Goal: Task Accomplishment & Management: Manage account settings

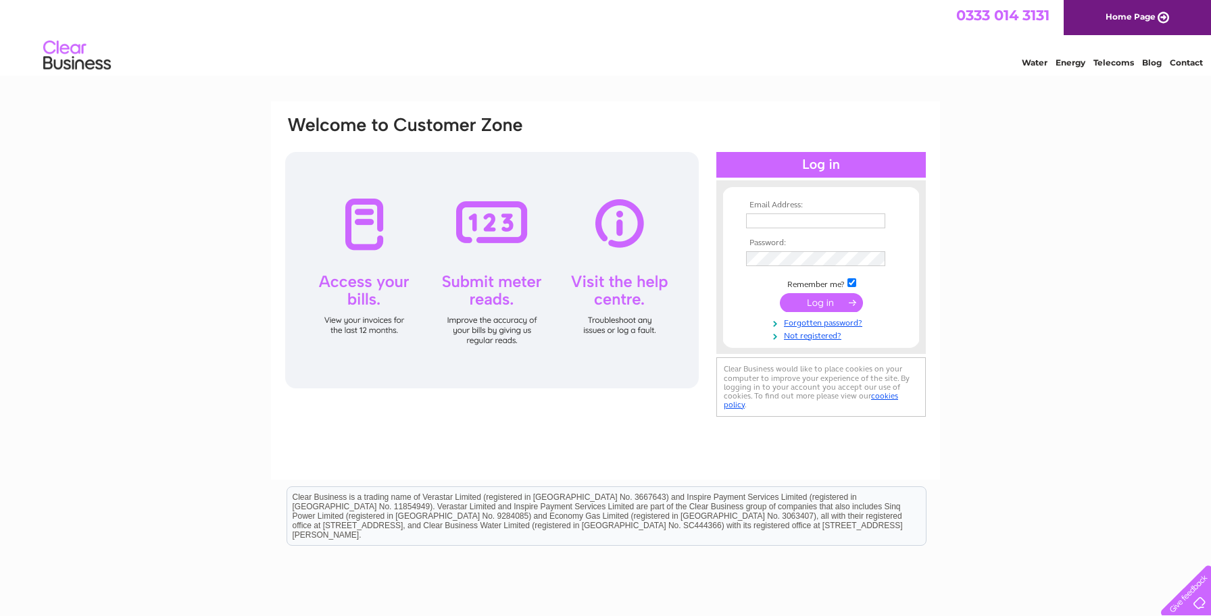
type input "rivendell-outdoor@btconnect.com"
click at [814, 302] on input "submit" at bounding box center [821, 302] width 83 height 19
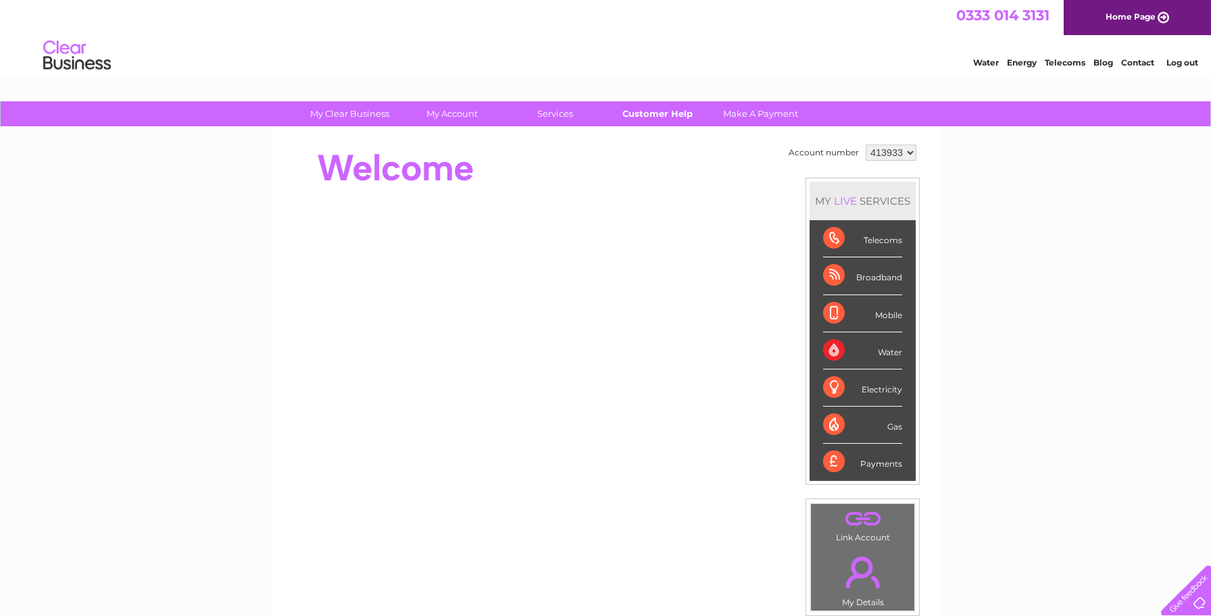
click at [647, 117] on link "Customer Help" at bounding box center [658, 113] width 112 height 25
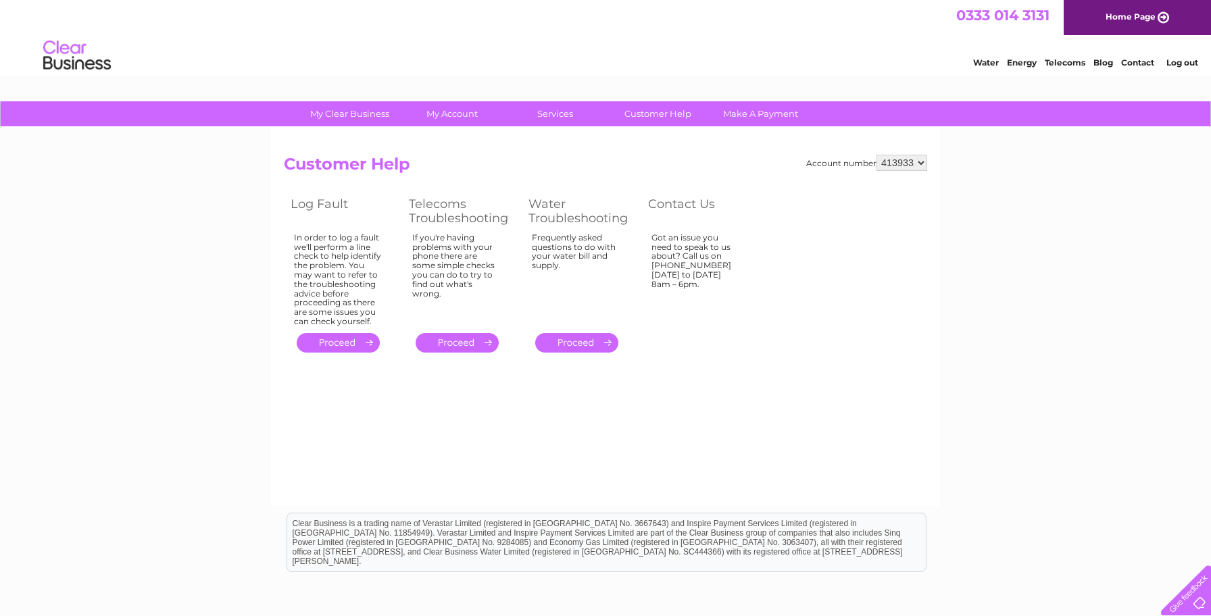
click at [344, 341] on link "." at bounding box center [338, 343] width 83 height 20
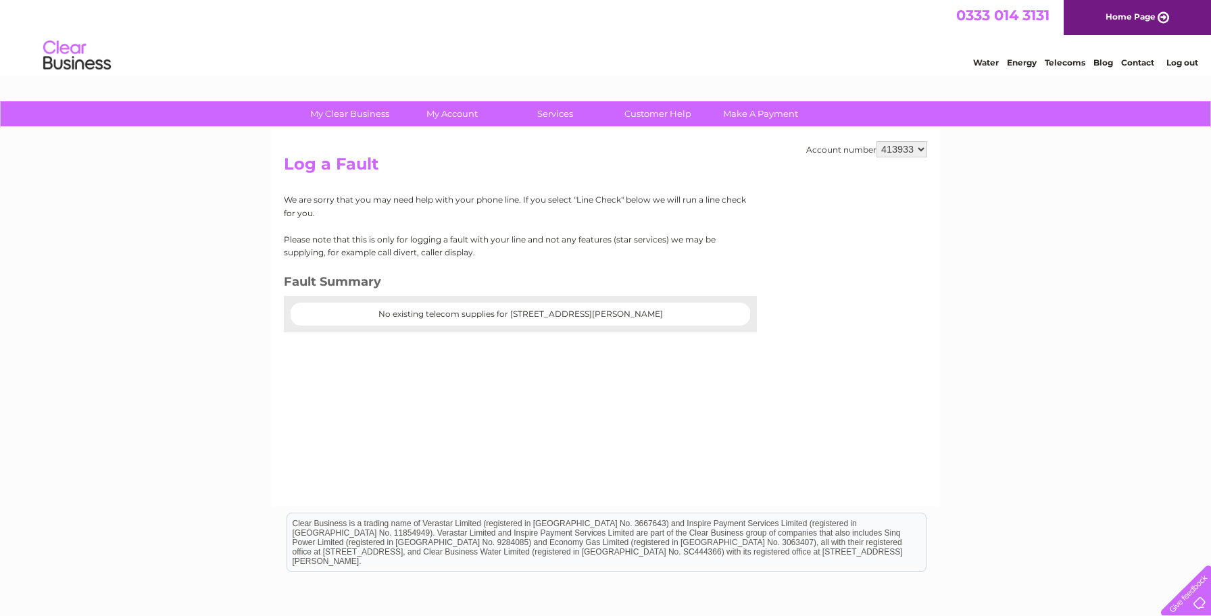
click at [395, 310] on center "No existing telecom supplies for 36 Moss Street, Paisley, Renfrewshire, PA1 1BA" at bounding box center [520, 314] width 432 height 9
click at [664, 118] on link "Customer Help" at bounding box center [658, 113] width 112 height 25
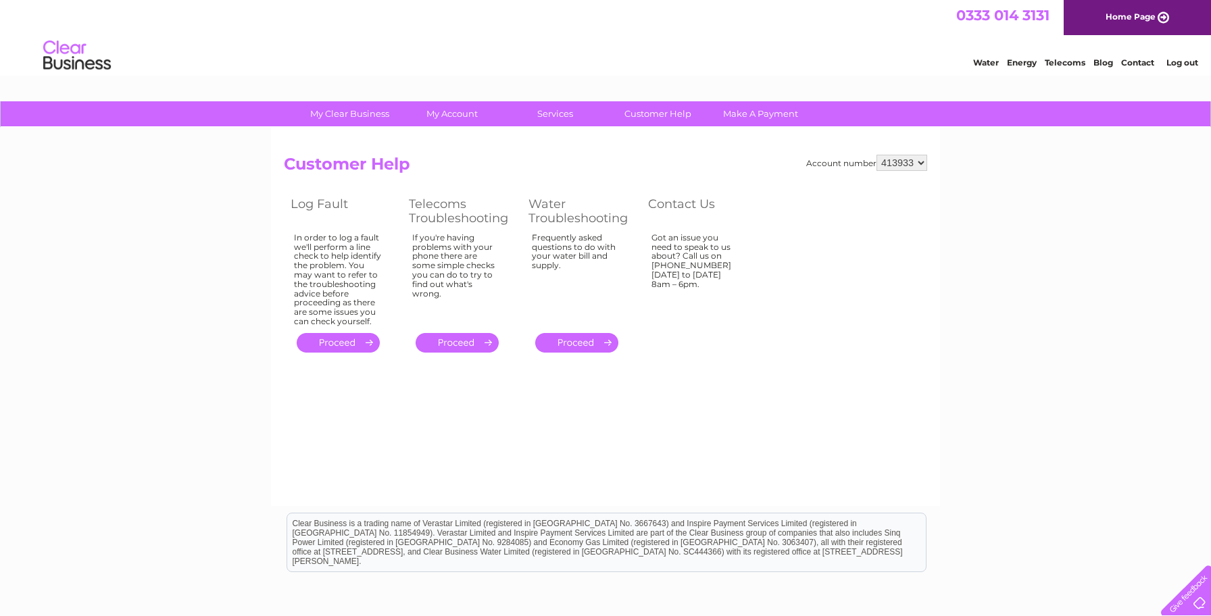
click at [332, 339] on link "." at bounding box center [338, 343] width 83 height 20
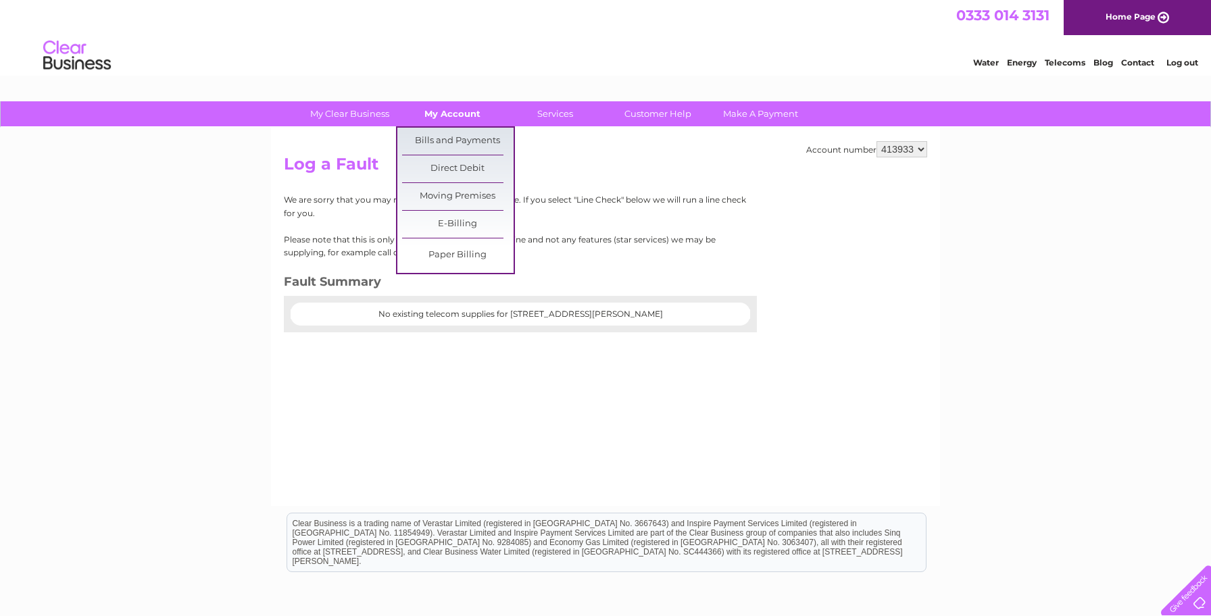
click at [453, 109] on link "My Account" at bounding box center [453, 113] width 112 height 25
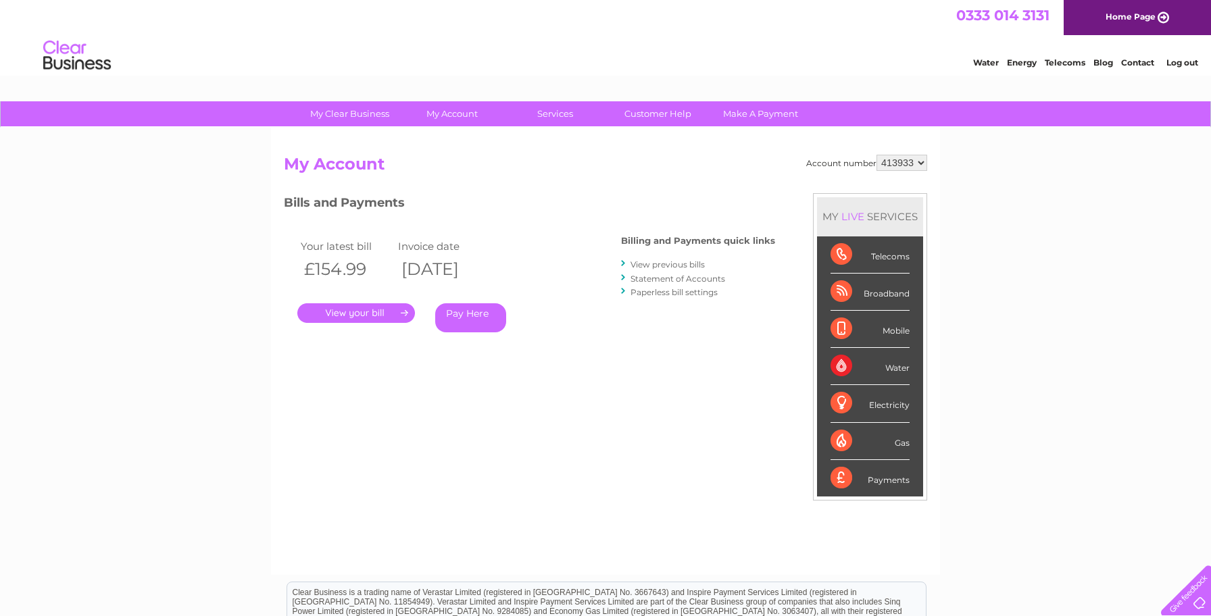
click at [376, 312] on link "." at bounding box center [356, 313] width 118 height 20
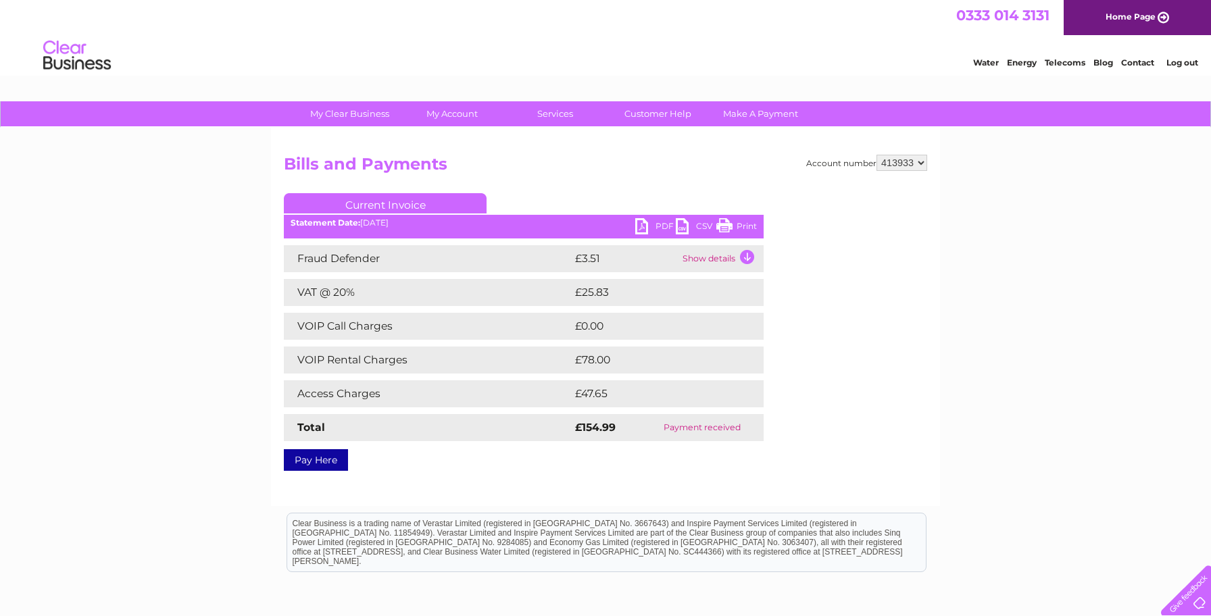
click at [655, 224] on link "PDF" at bounding box center [655, 228] width 41 height 20
click at [1133, 64] on link "Contact" at bounding box center [1137, 62] width 33 height 10
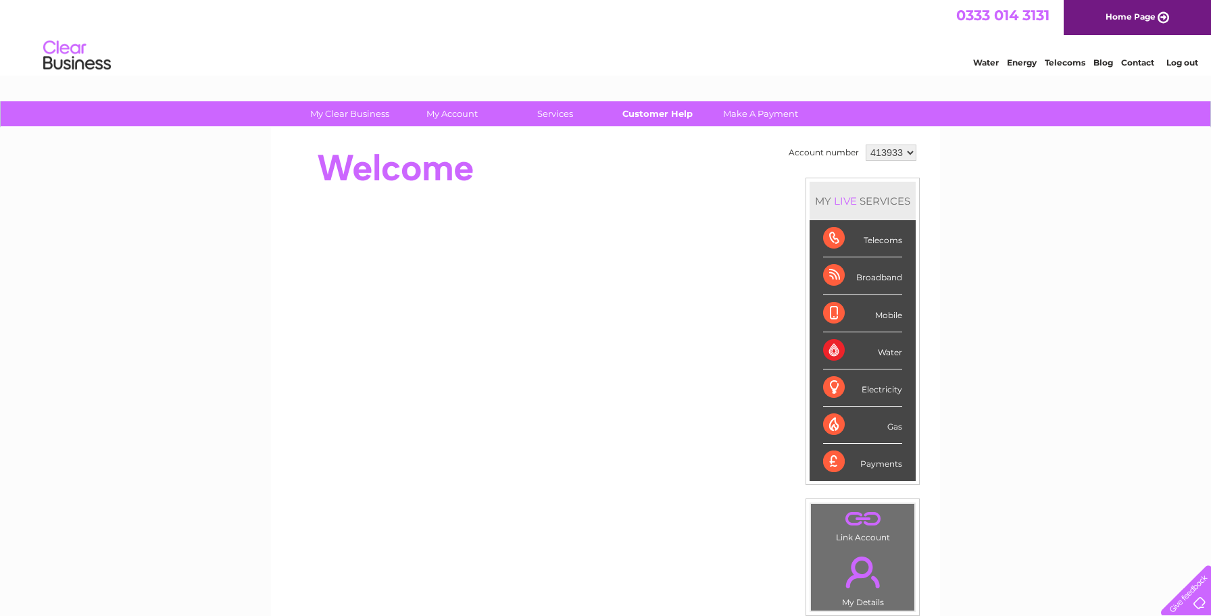
click at [660, 108] on link "Customer Help" at bounding box center [658, 113] width 112 height 25
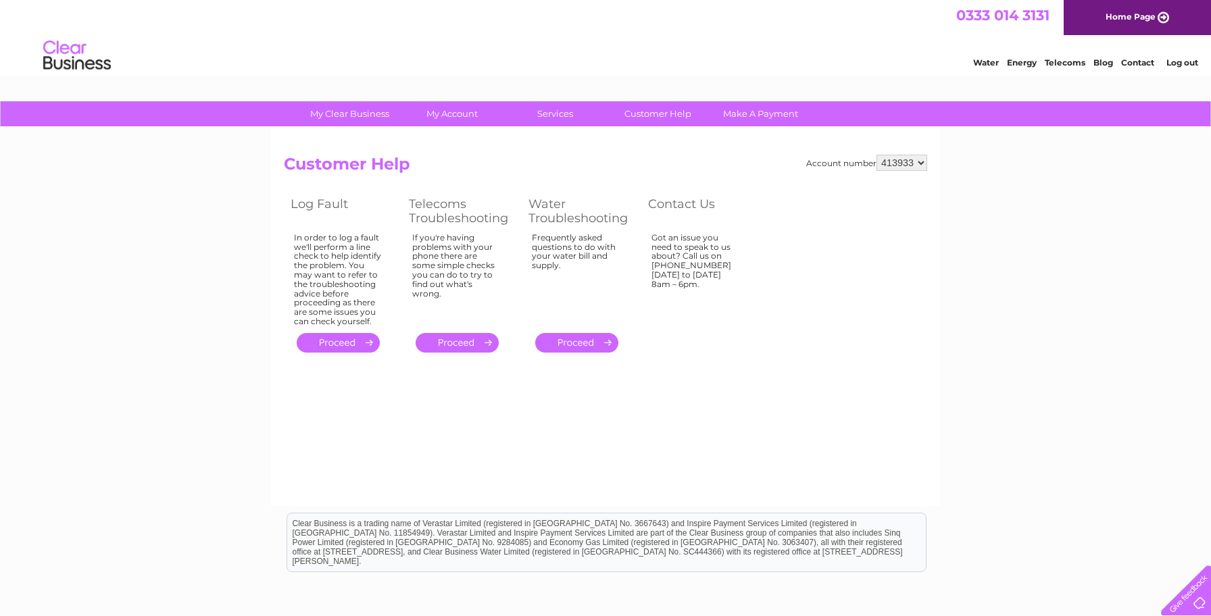
click at [684, 205] on th "Contact Us" at bounding box center [700, 211] width 118 height 36
